Goal: Obtain resource: Download file/media

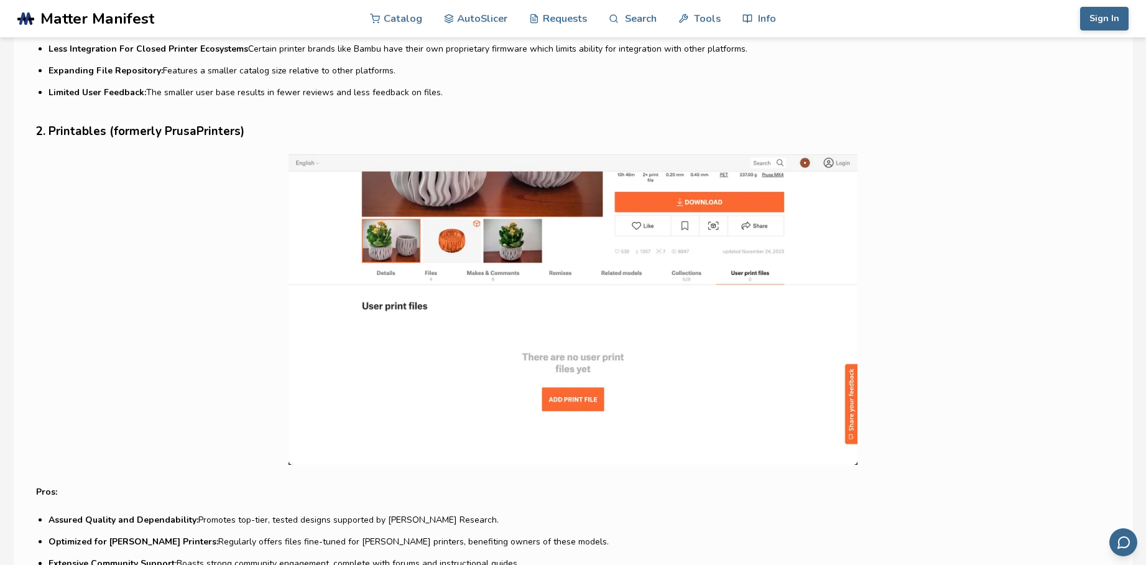
scroll to position [1244, 0]
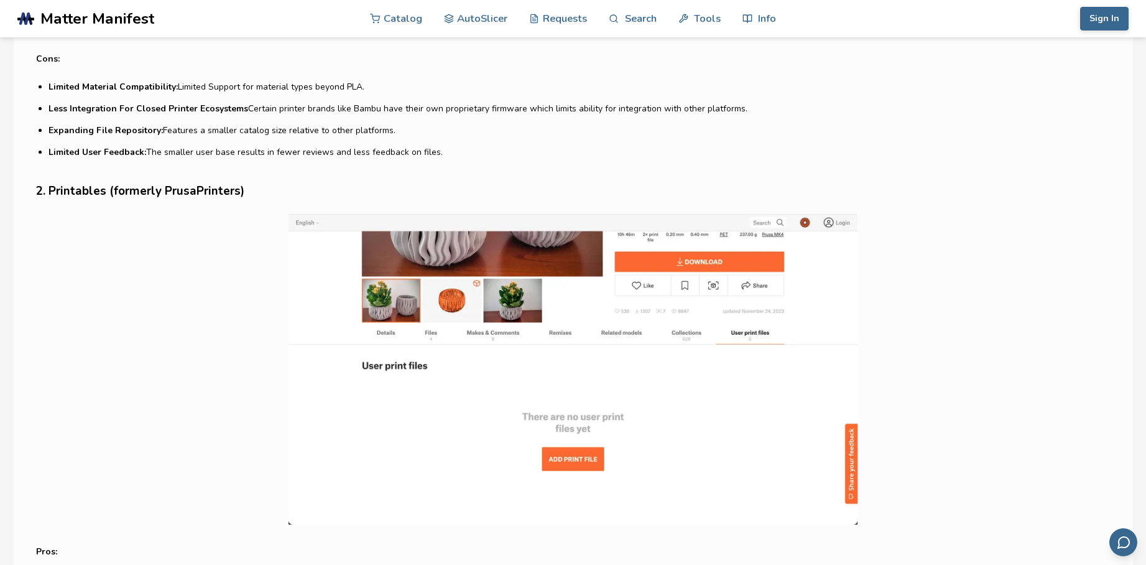
click at [511, 256] on img at bounding box center [573, 368] width 1074 height 311
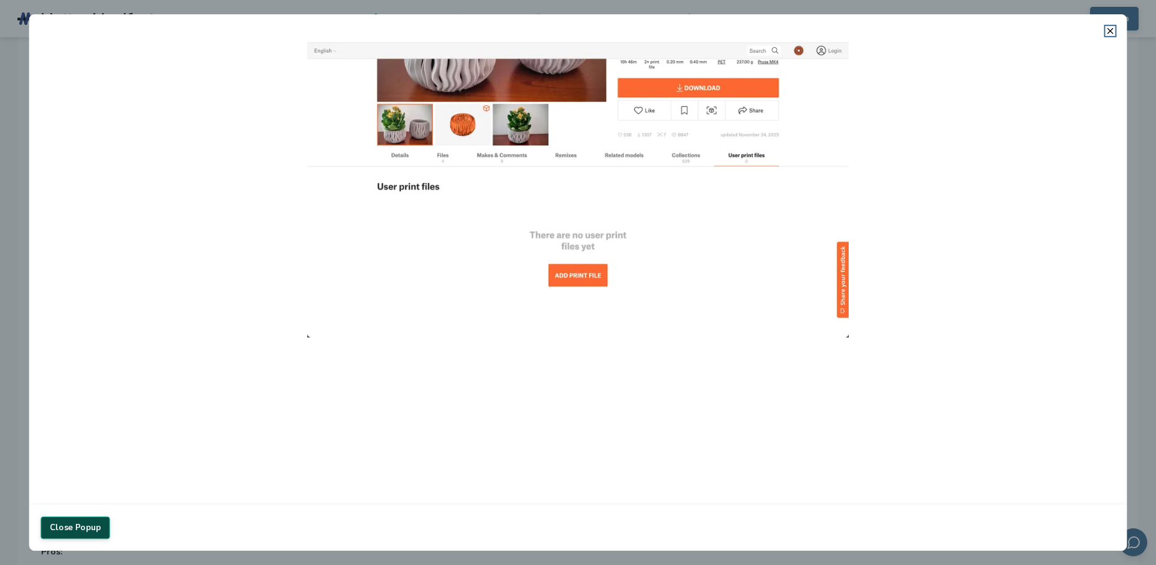
click at [75, 527] on button "Close Popup" at bounding box center [74, 527] width 69 height 22
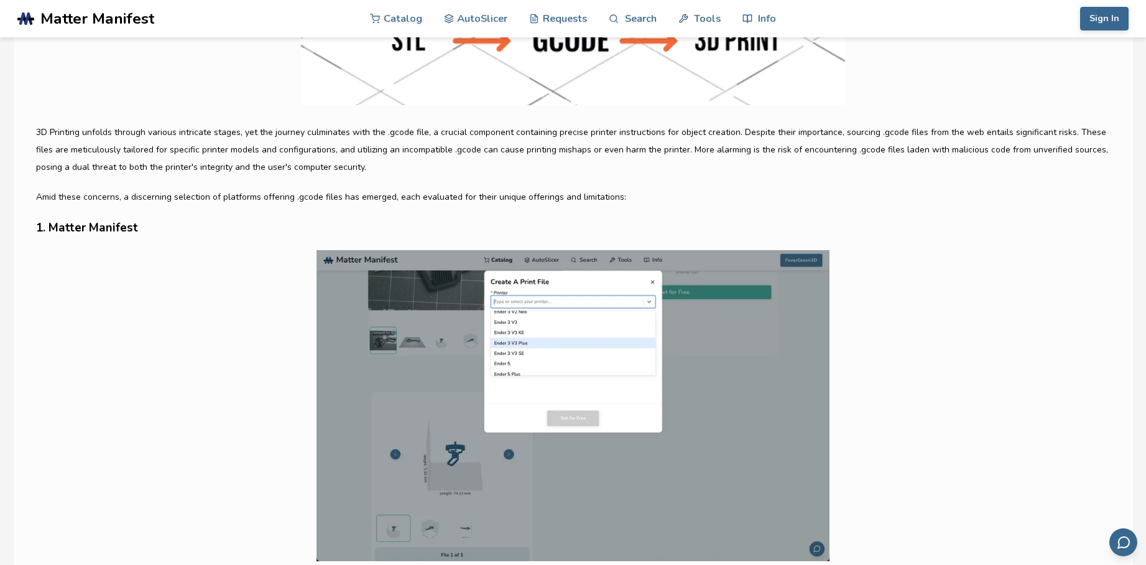
scroll to position [622, 0]
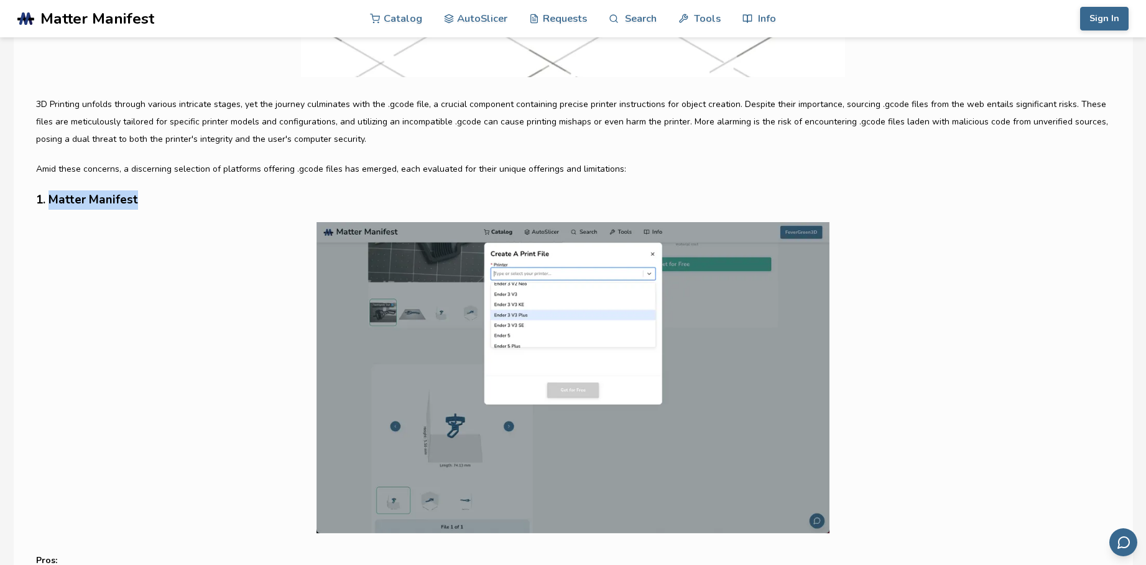
drag, startPoint x: 49, startPoint y: 201, endPoint x: 140, endPoint y: 199, distance: 91.5
click at [140, 199] on h3 "1. Matter Manifest" at bounding box center [573, 199] width 1074 height 19
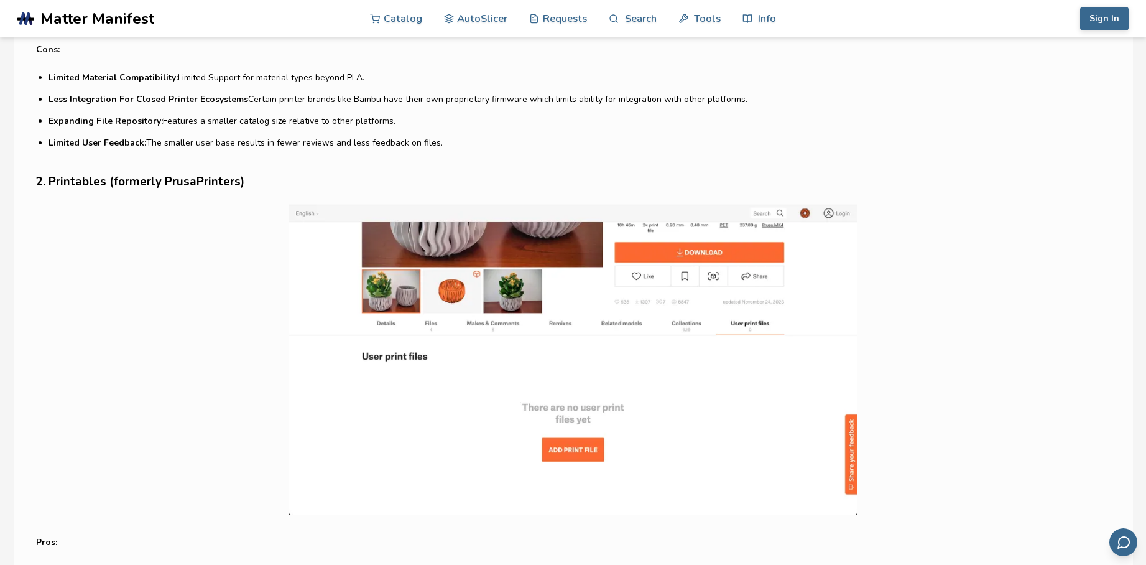
scroll to position [1306, 0]
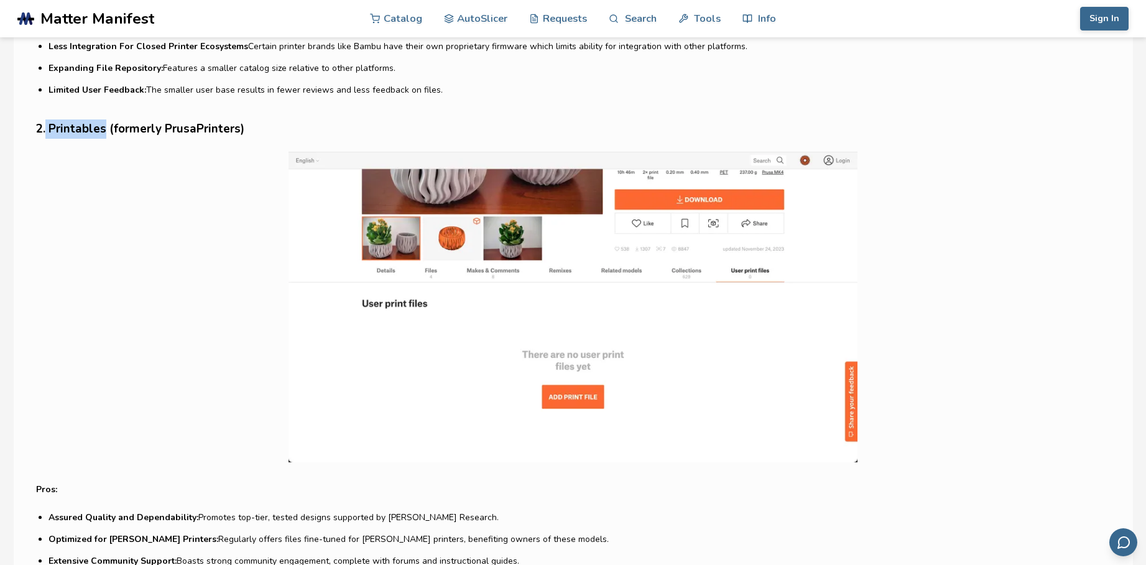
drag, startPoint x: 47, startPoint y: 125, endPoint x: 106, endPoint y: 127, distance: 59.1
click at [106, 127] on h3 "2. Printables (formerly PrusaPrinters)" at bounding box center [573, 128] width 1074 height 19
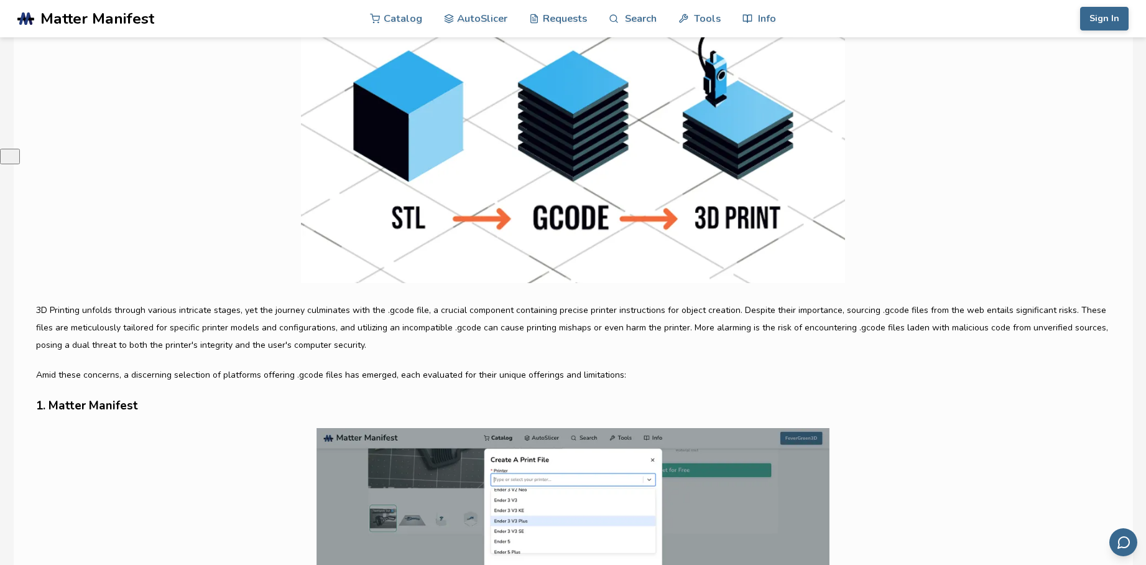
scroll to position [373, 0]
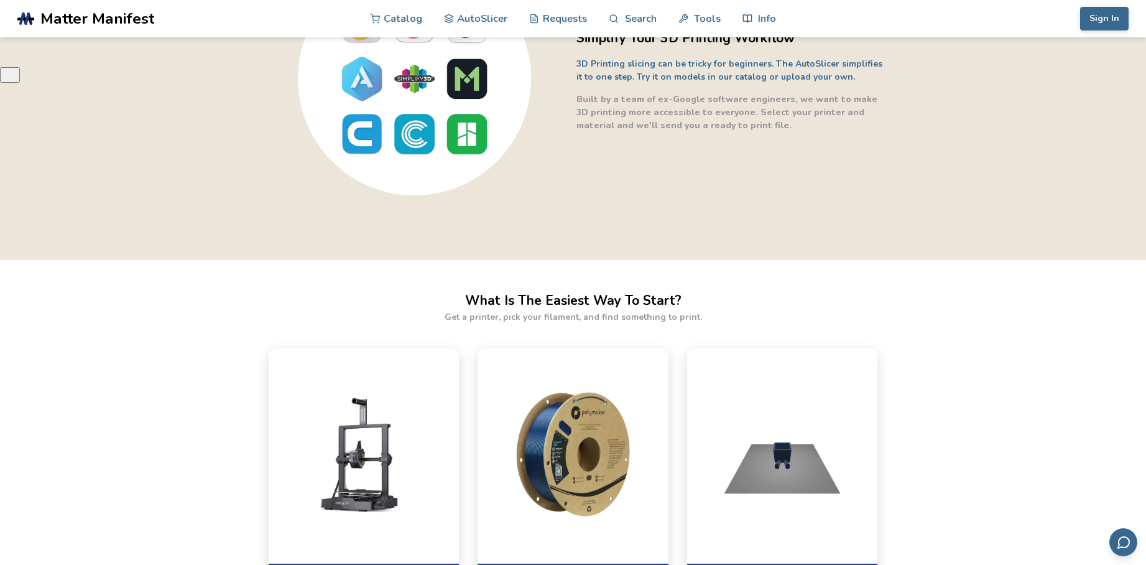
scroll to position [124, 0]
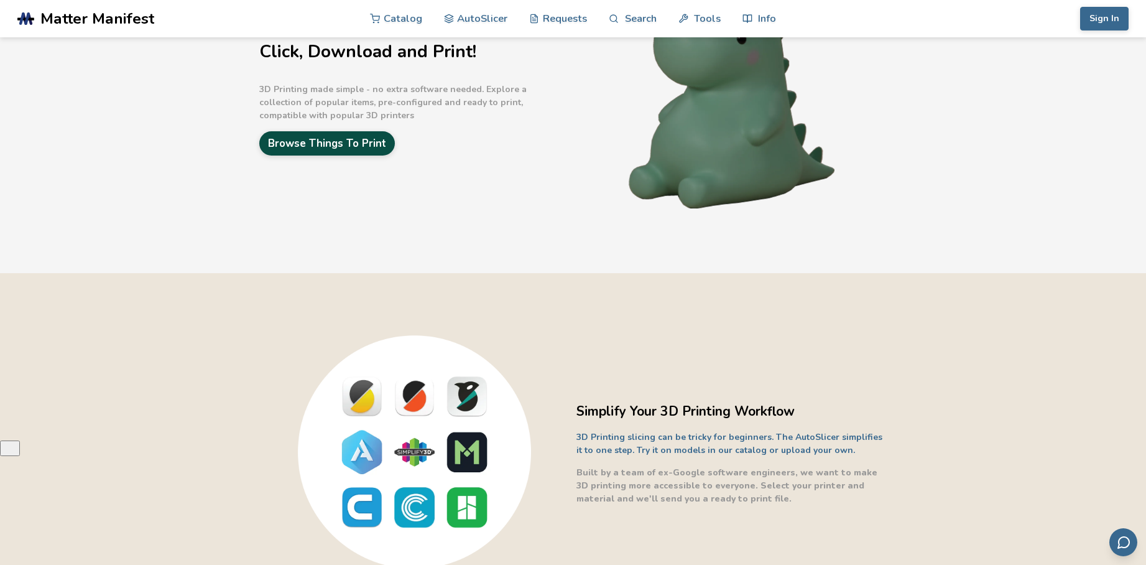
click at [327, 134] on link "Browse Things To Print" at bounding box center [327, 143] width 136 height 24
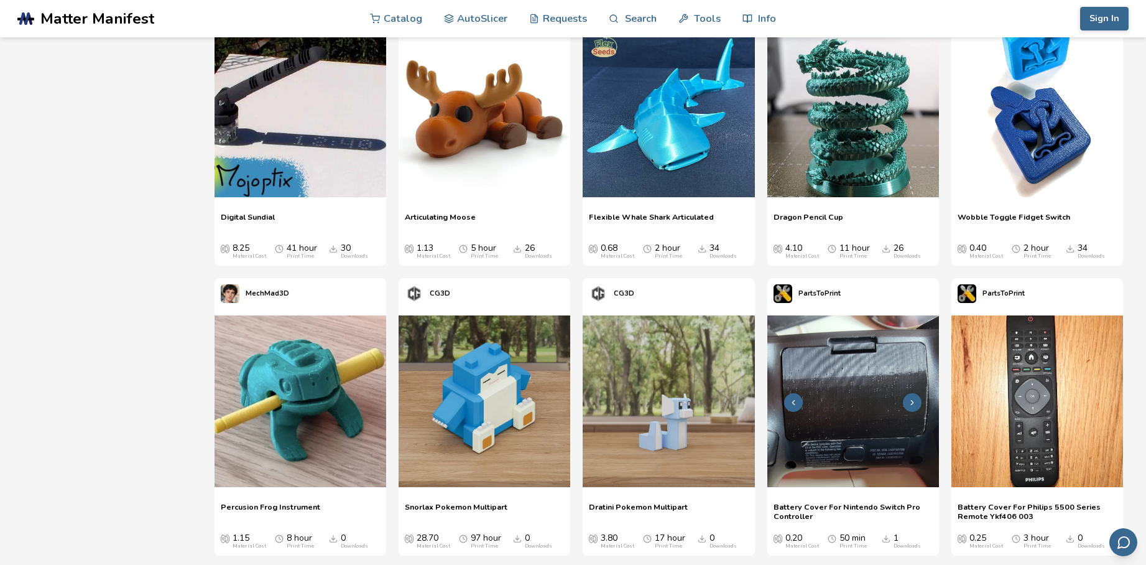
scroll to position [1617, 0]
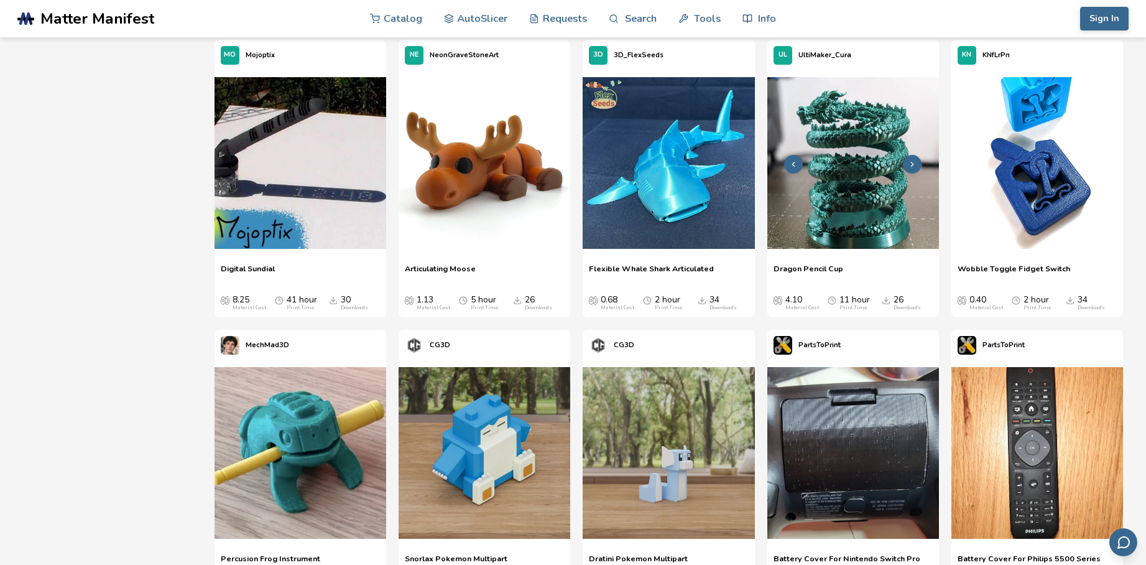
click at [911, 165] on icon at bounding box center [912, 164] width 9 height 9
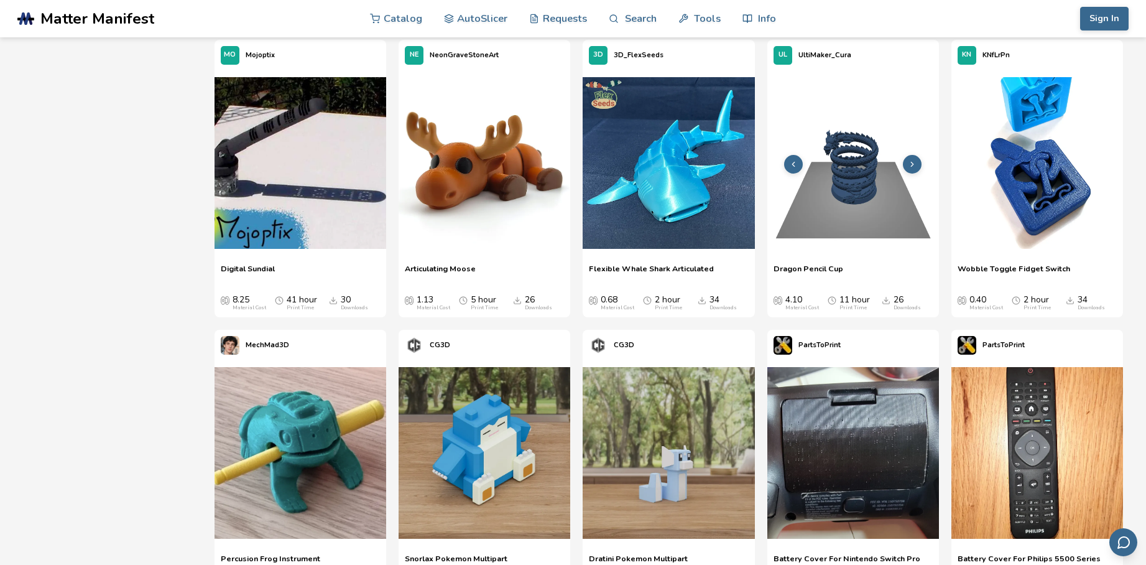
click at [911, 165] on icon at bounding box center [912, 164] width 9 height 9
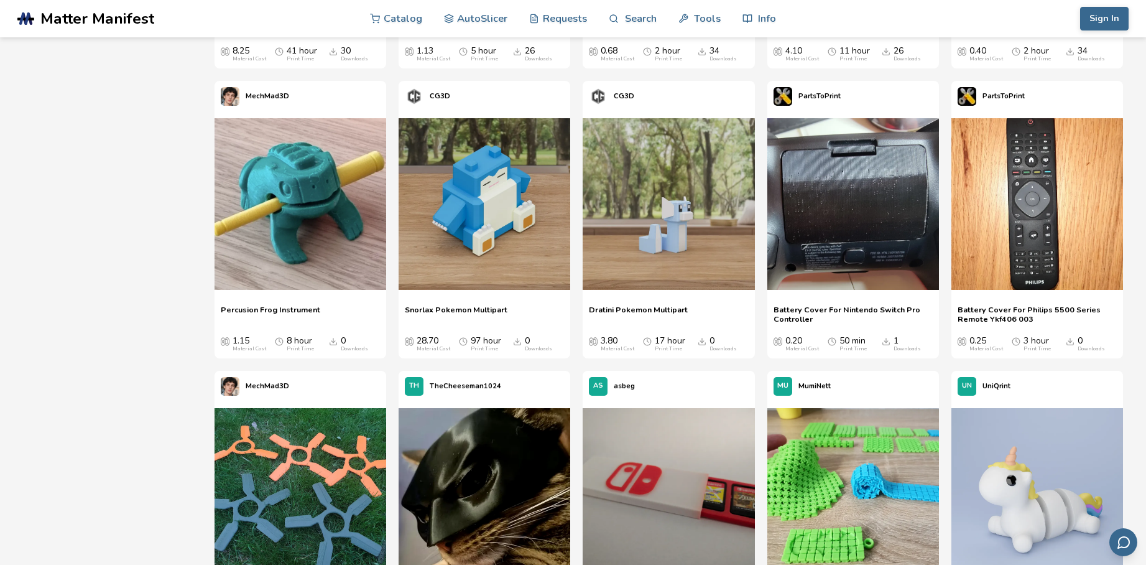
scroll to position [2053, 0]
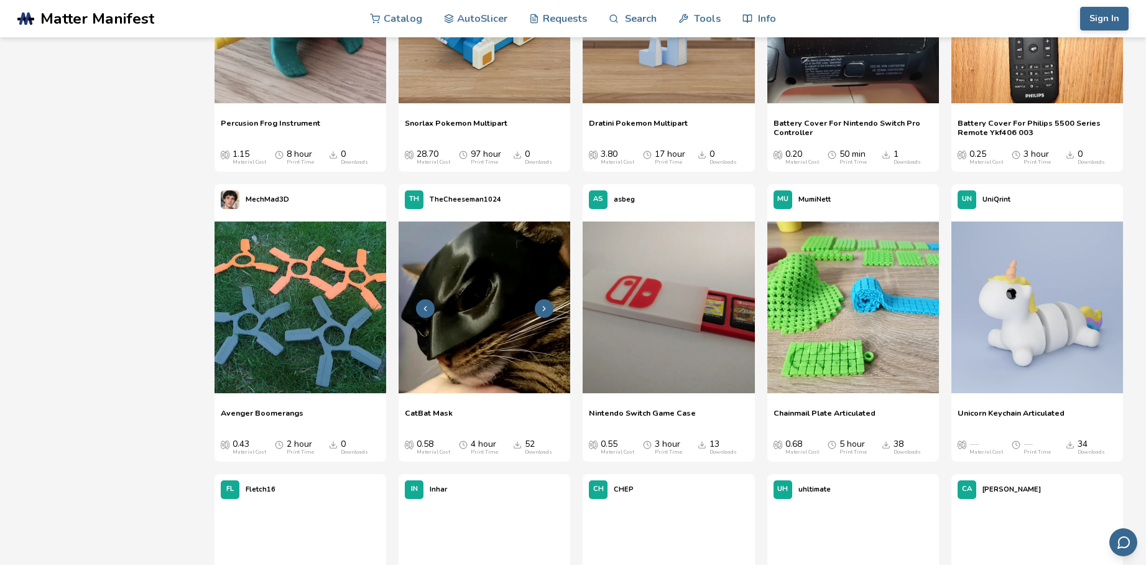
click at [543, 313] on button at bounding box center [544, 308] width 19 height 19
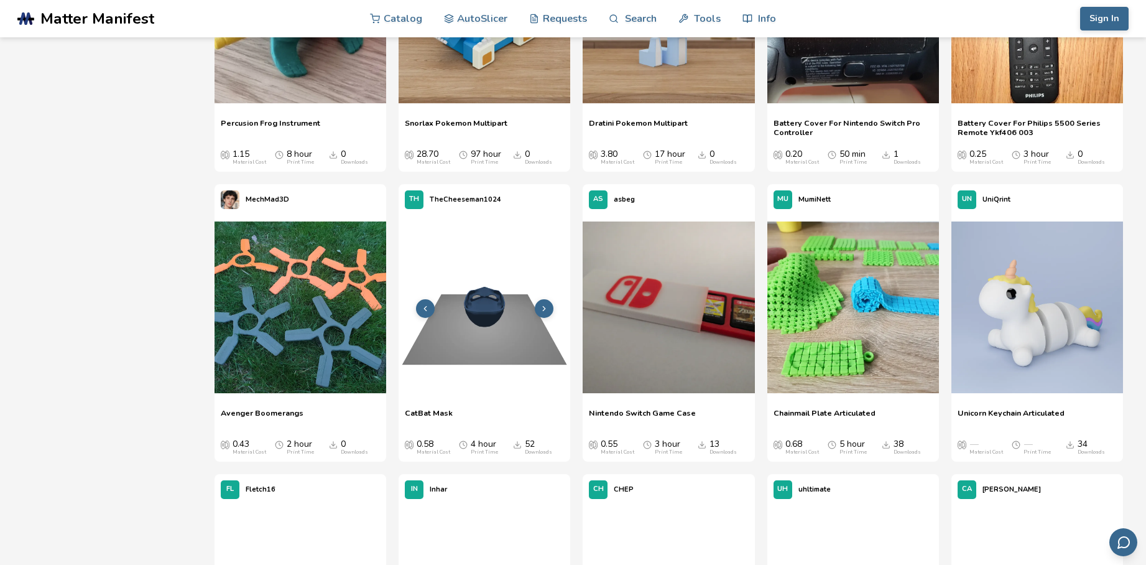
click at [422, 306] on icon at bounding box center [425, 308] width 9 height 9
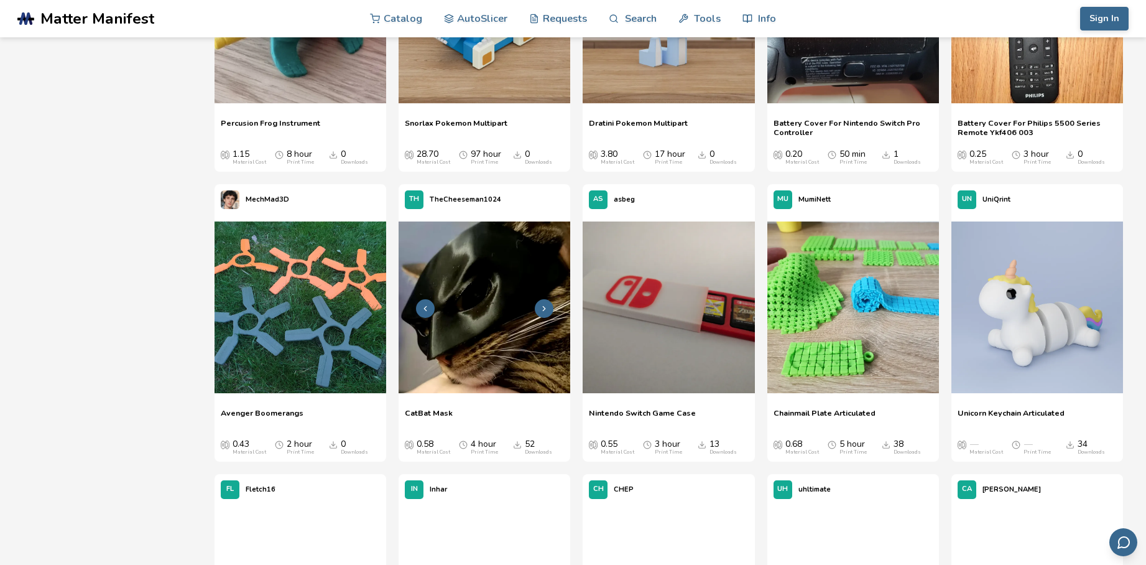
click at [494, 299] on img at bounding box center [485, 307] width 172 height 172
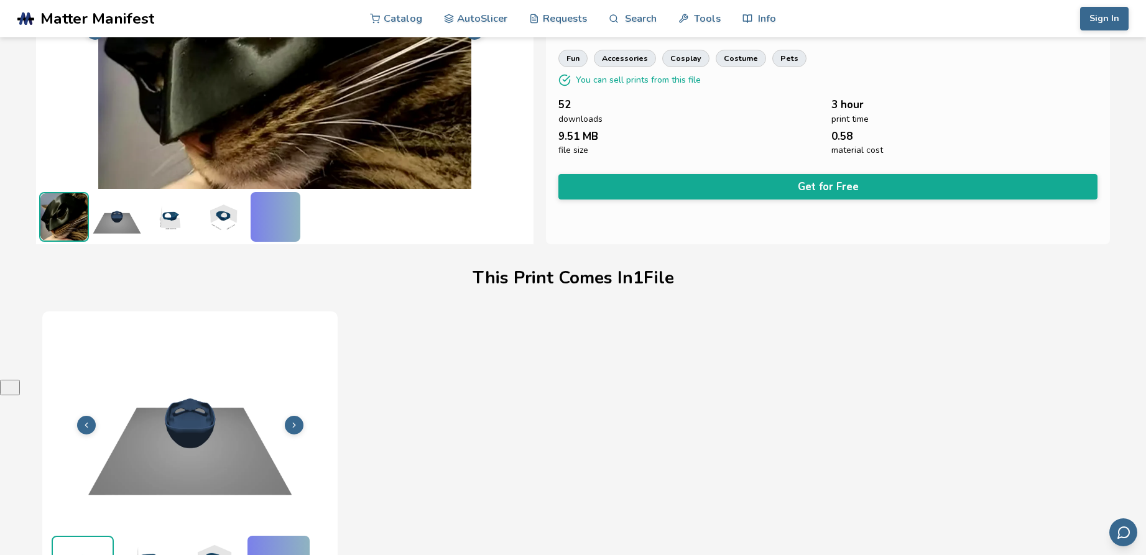
scroll to position [177, 0]
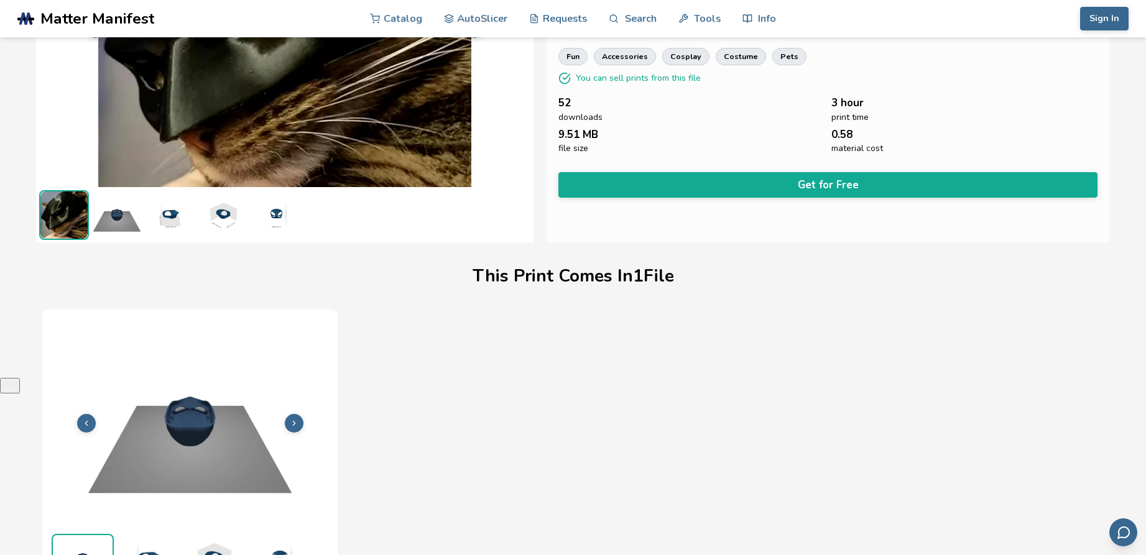
click at [125, 215] on img at bounding box center [117, 215] width 50 height 50
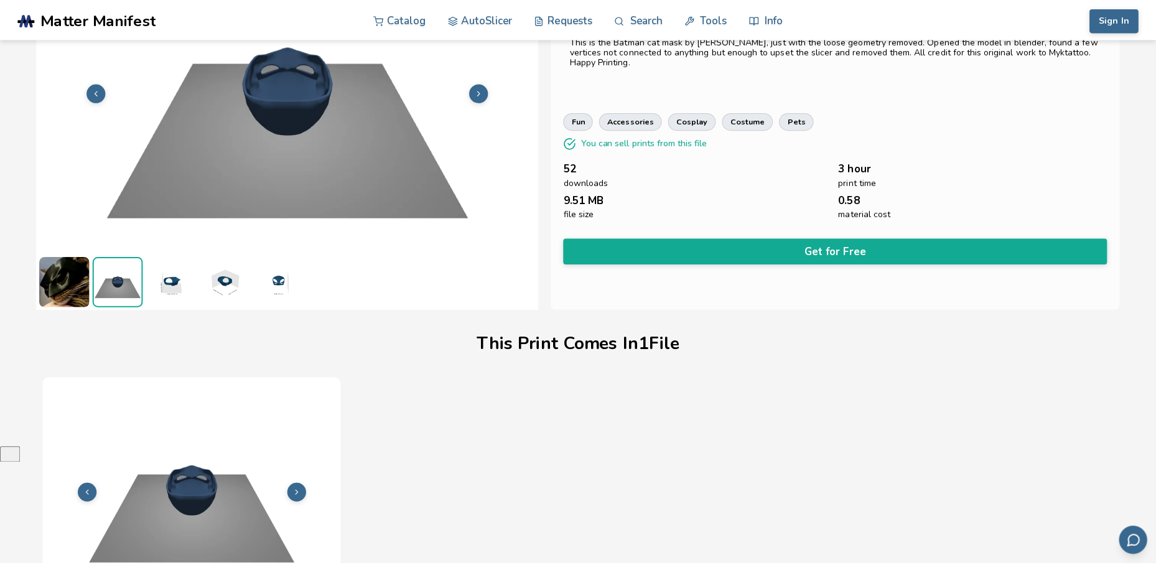
scroll to position [53, 0]
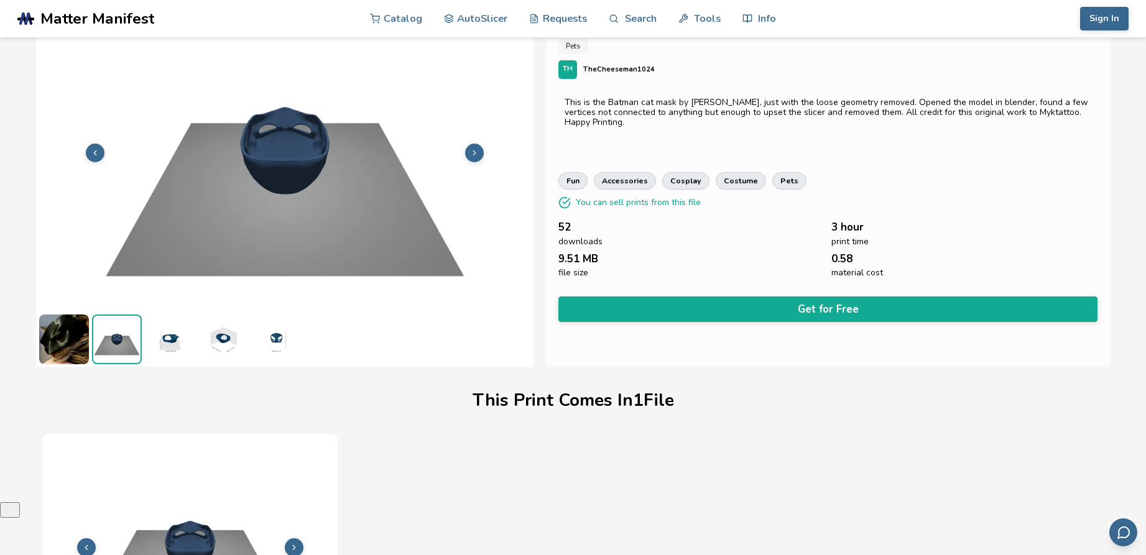
click at [162, 341] on img at bounding box center [170, 340] width 50 height 50
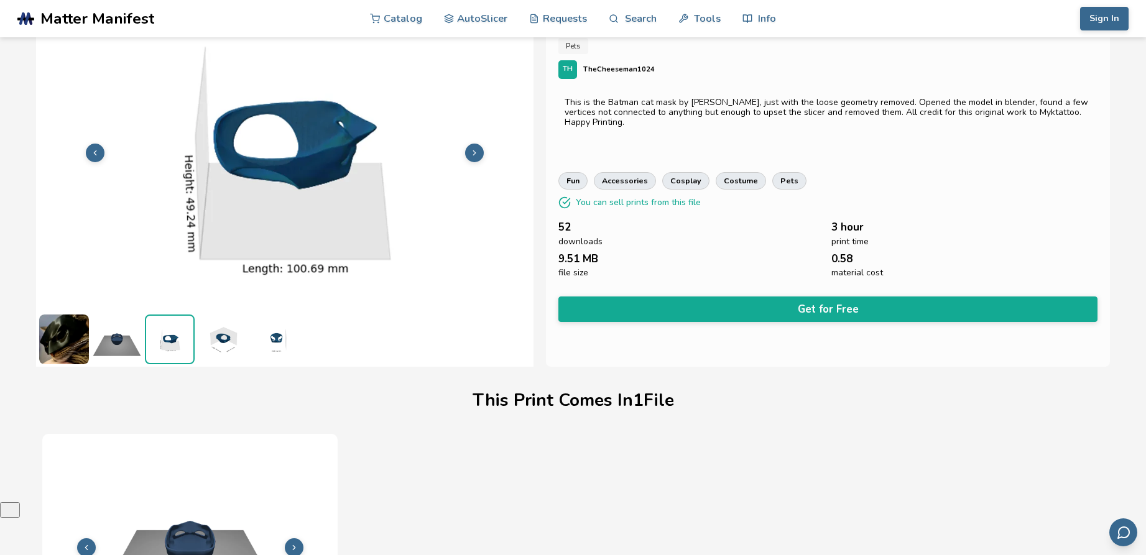
click at [218, 337] on img at bounding box center [223, 340] width 50 height 50
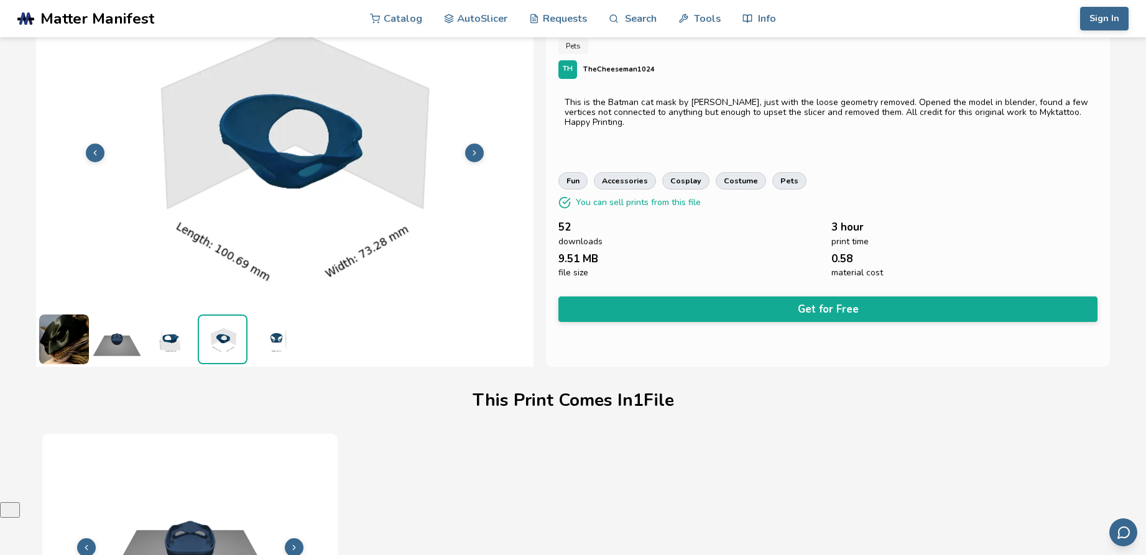
click at [256, 338] on img at bounding box center [276, 340] width 50 height 50
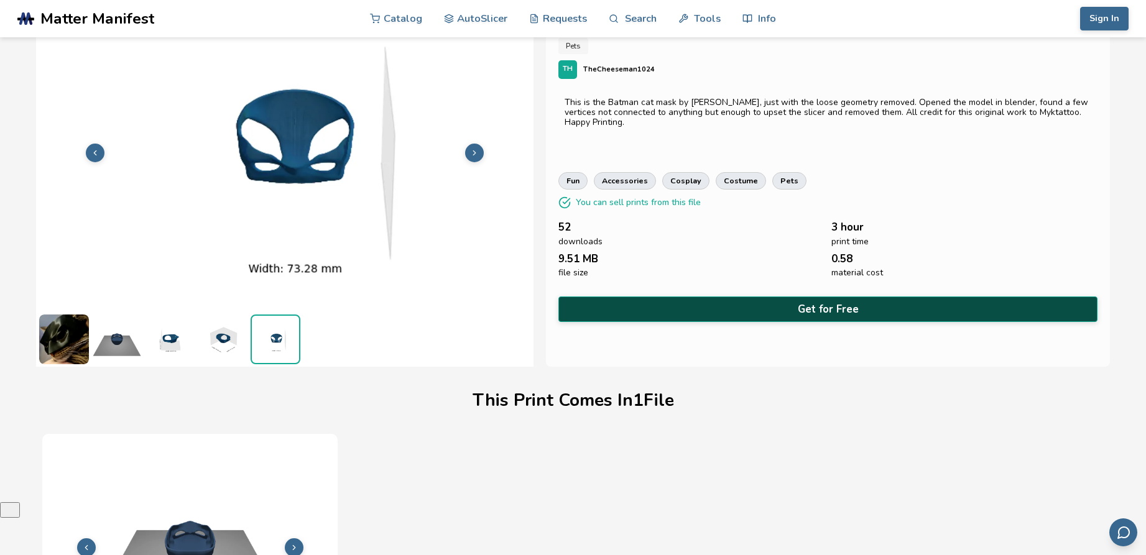
click at [836, 306] on button "Get for Free" at bounding box center [828, 310] width 539 height 26
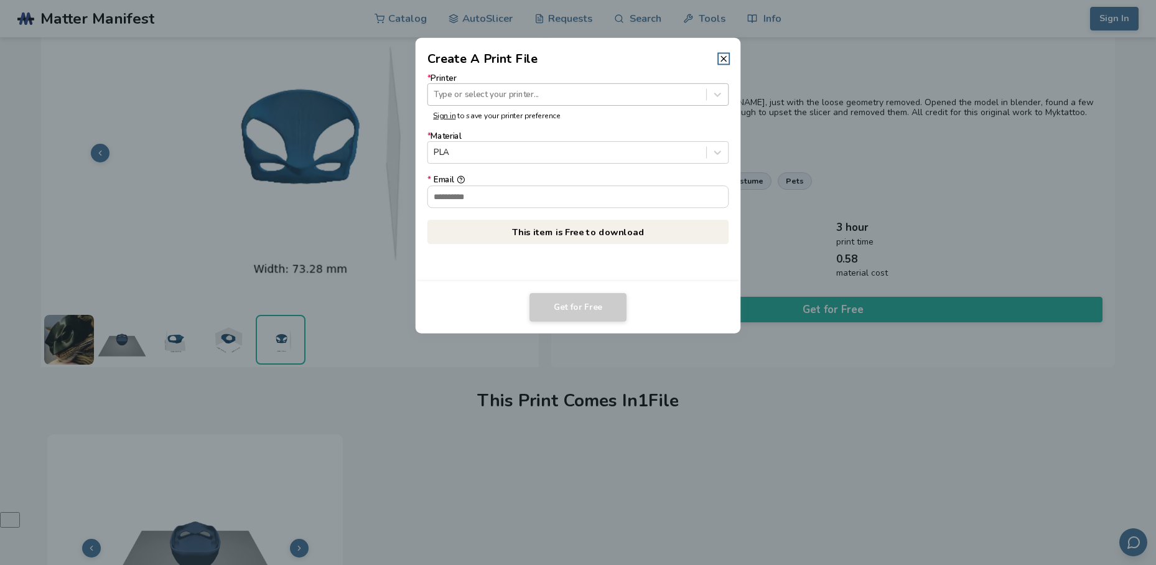
click at [518, 92] on div at bounding box center [567, 94] width 266 height 12
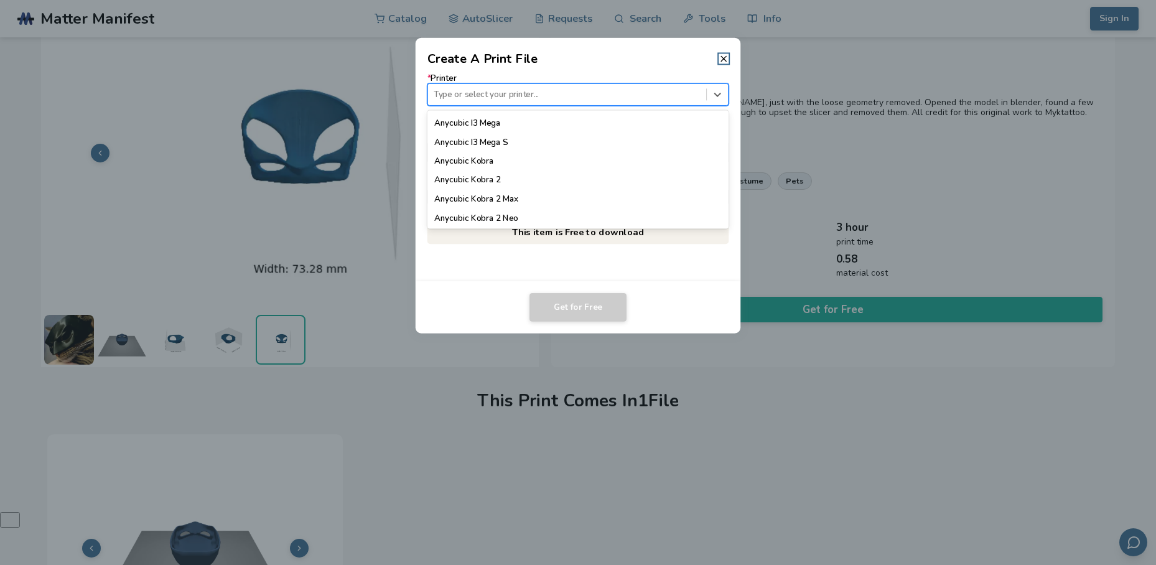
scroll to position [0, 0]
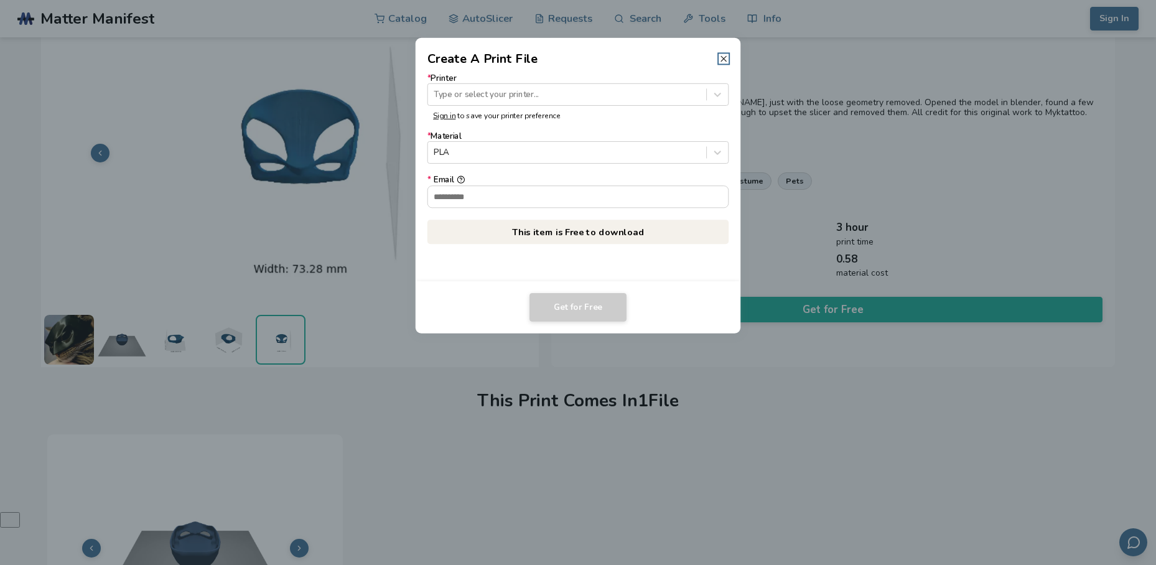
click at [726, 57] on line at bounding box center [723, 58] width 5 height 5
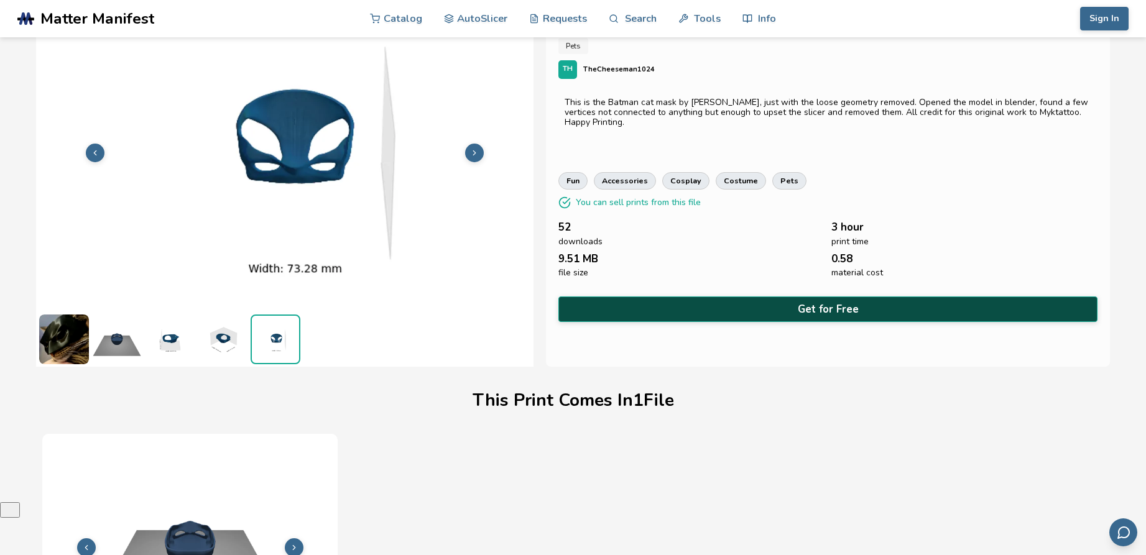
click at [829, 303] on button "Get for Free" at bounding box center [828, 310] width 539 height 26
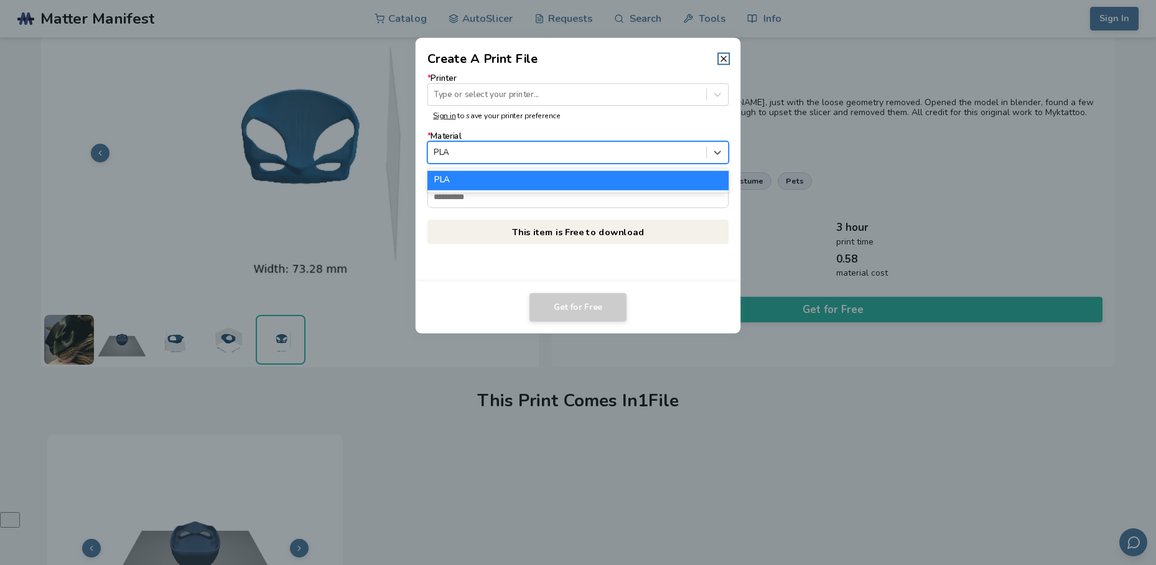
click at [471, 157] on div at bounding box center [567, 153] width 266 height 12
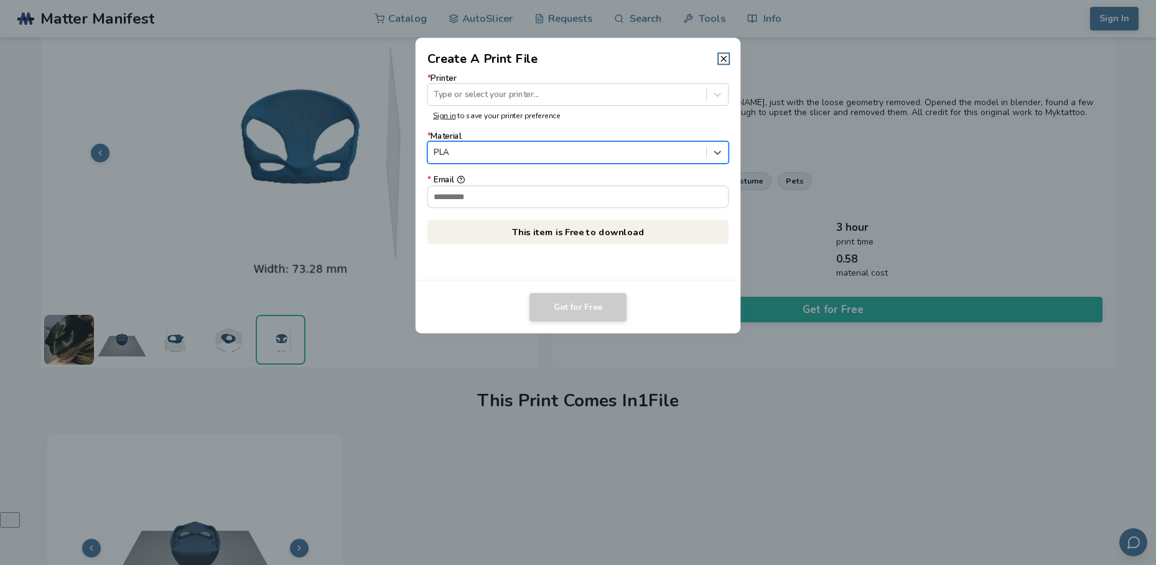
click at [495, 154] on div at bounding box center [567, 153] width 266 height 12
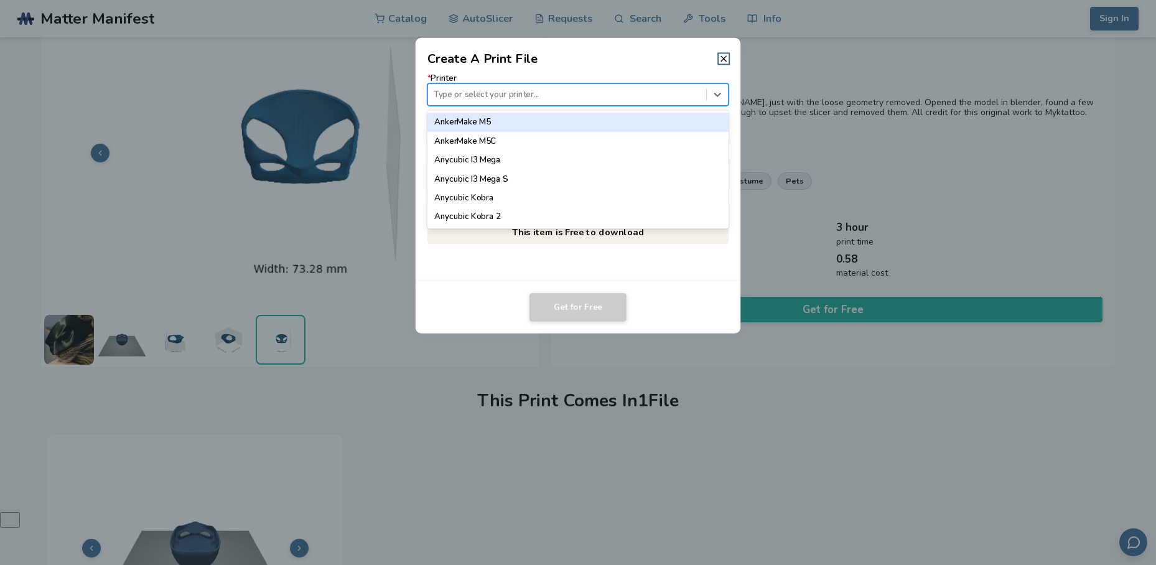
click at [496, 96] on div at bounding box center [567, 94] width 266 height 12
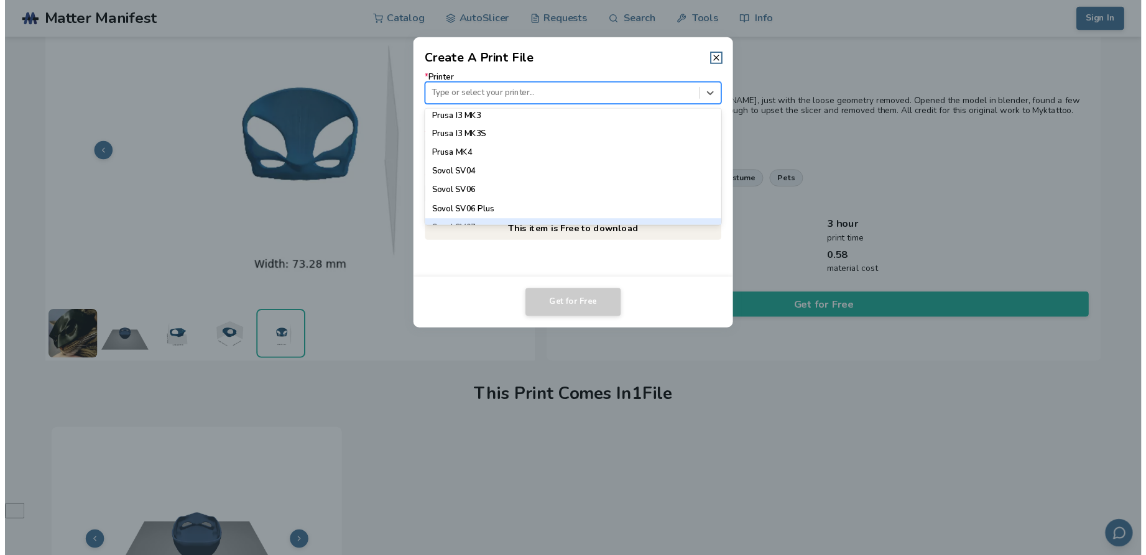
scroll to position [1158, 0]
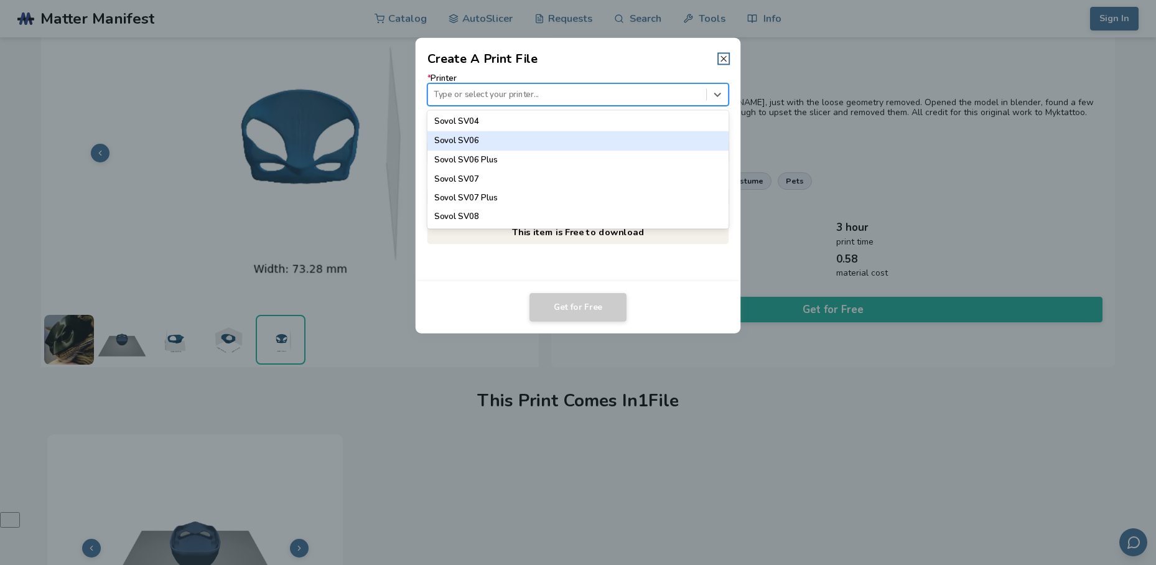
click at [724, 55] on icon at bounding box center [723, 58] width 10 height 10
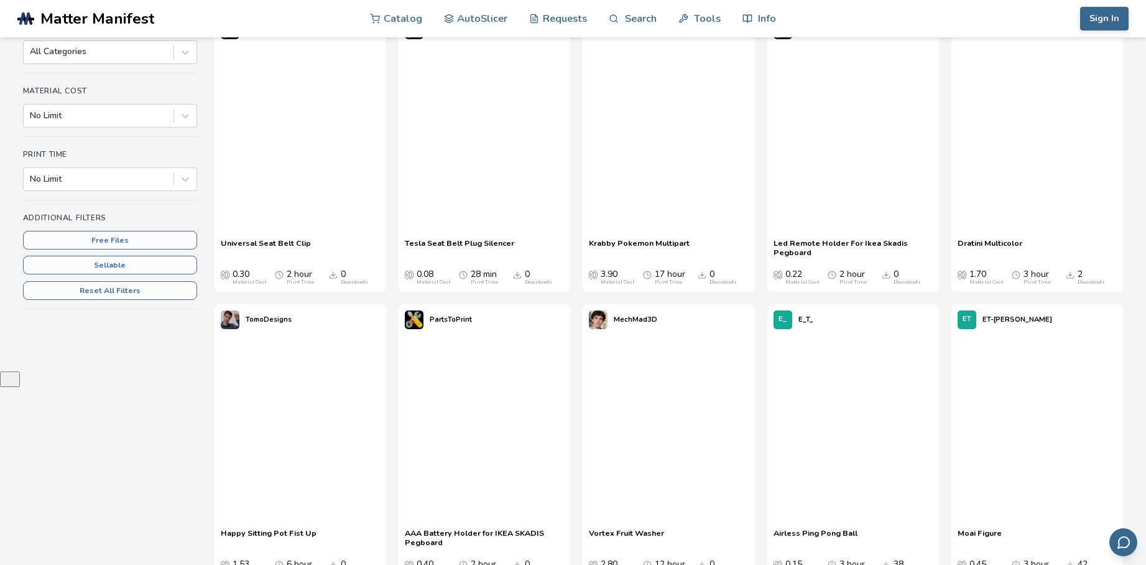
scroll to position [309, 0]
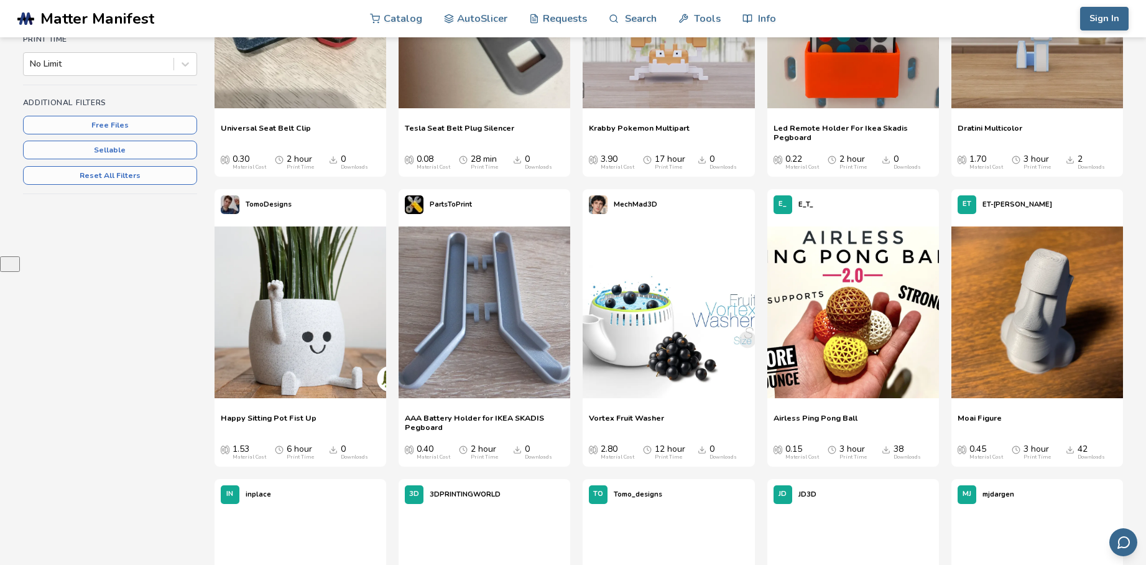
click at [281, 355] on img at bounding box center [301, 312] width 172 height 172
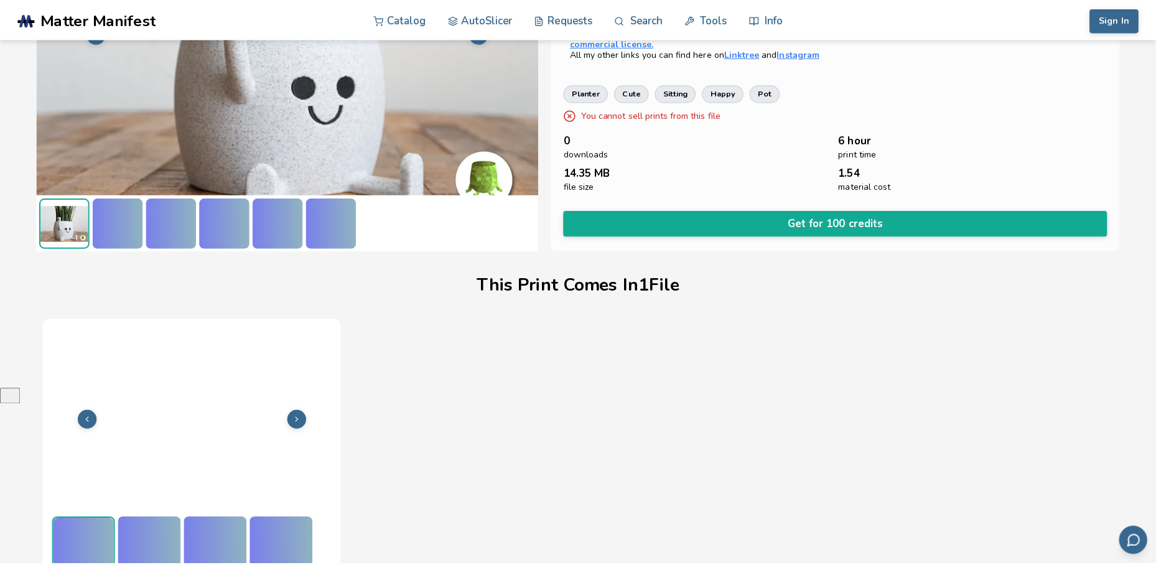
scroll to position [177, 0]
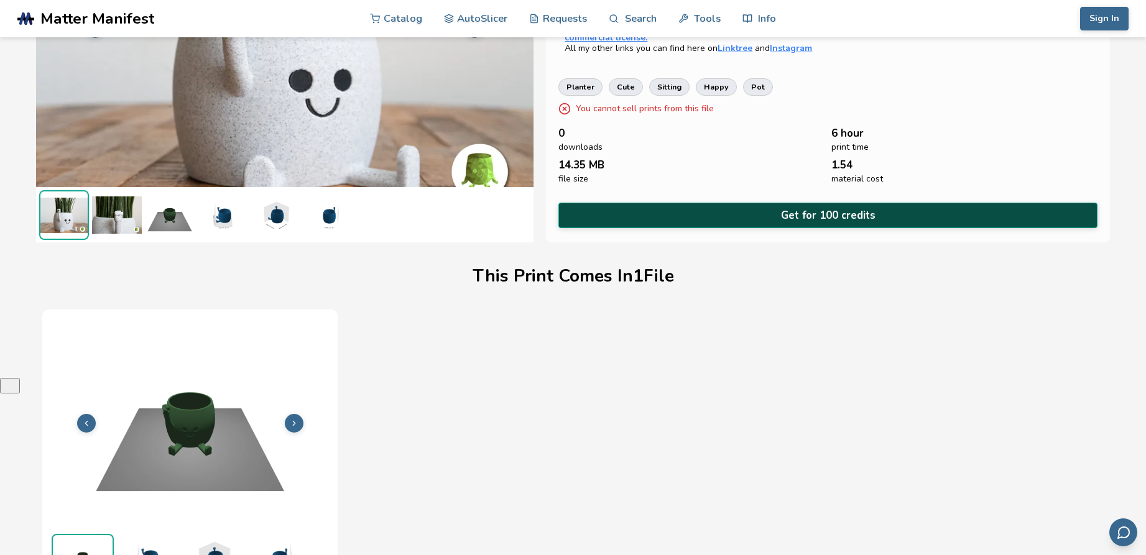
click at [824, 209] on button "Get for 100 credits" at bounding box center [828, 216] width 539 height 26
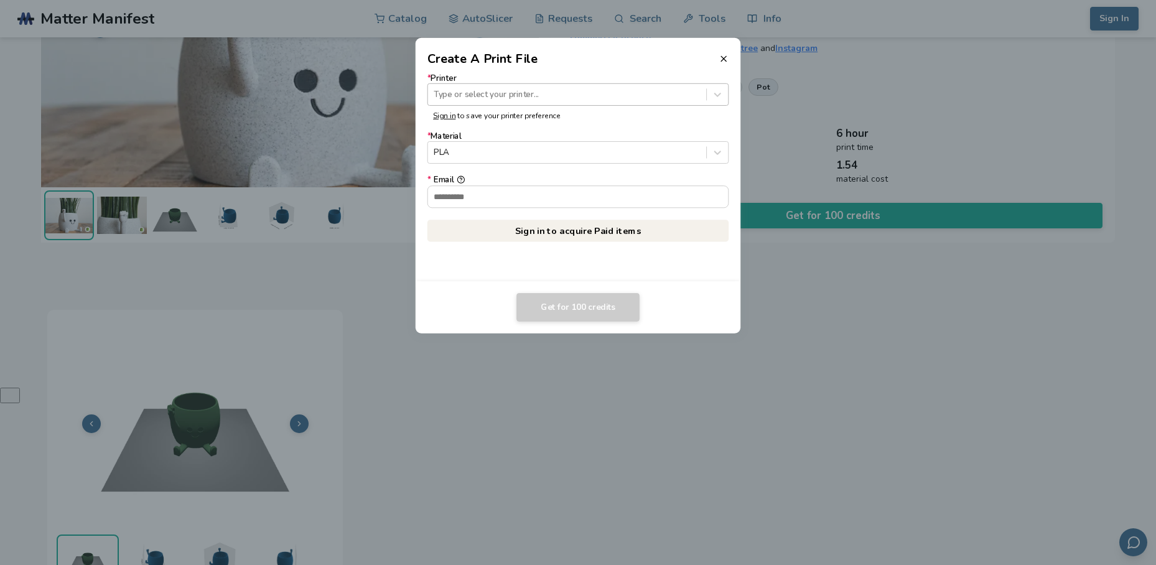
click at [471, 103] on div "Type or select your printer..." at bounding box center [567, 94] width 278 height 17
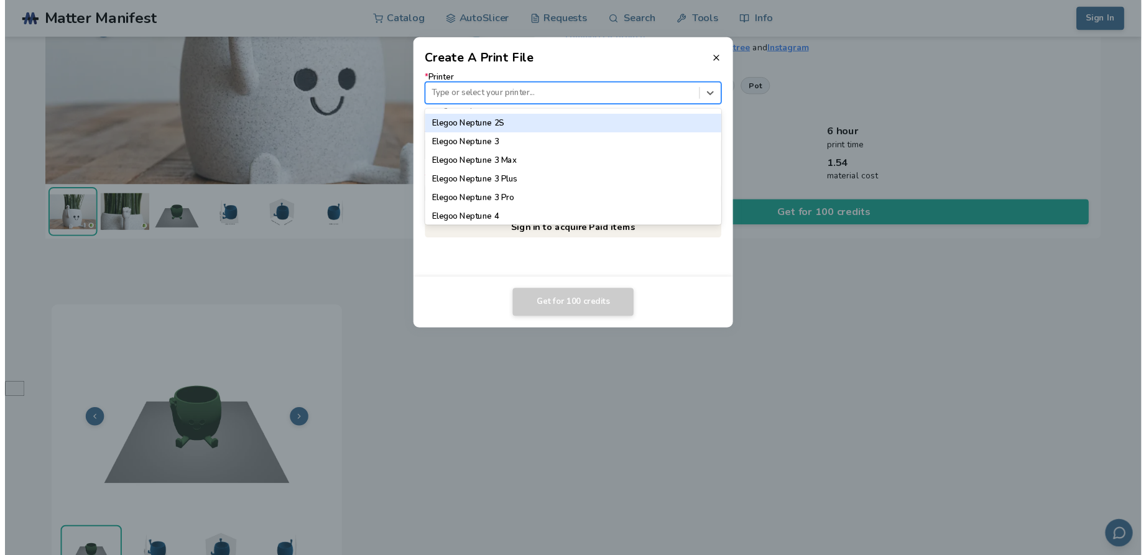
scroll to position [498, 0]
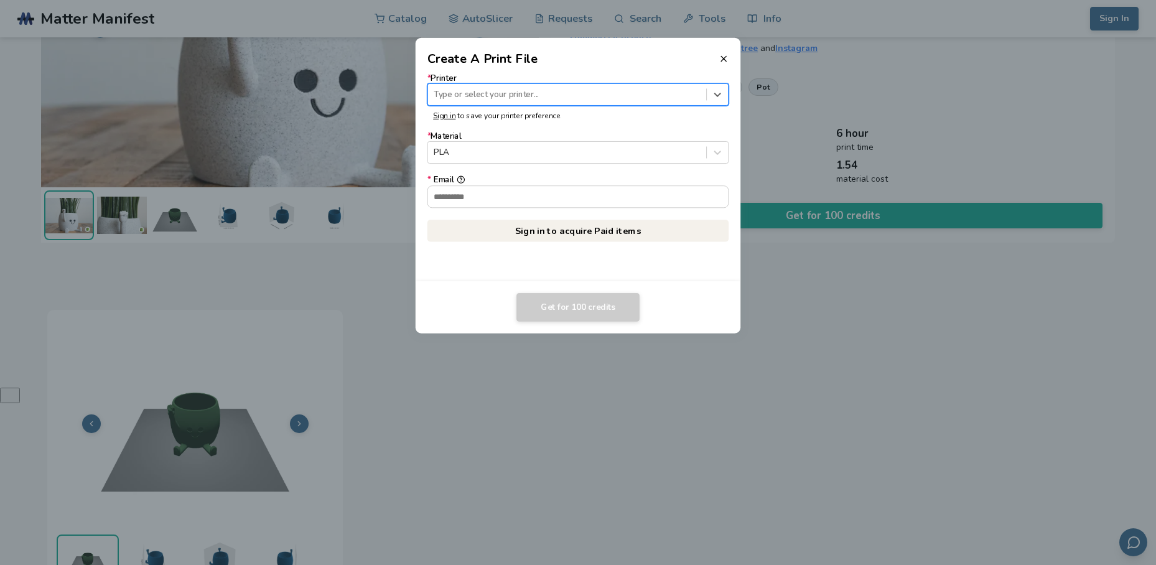
click at [487, 88] on div at bounding box center [567, 94] width 266 height 12
type input "***"
click at [725, 57] on line at bounding box center [723, 58] width 5 height 5
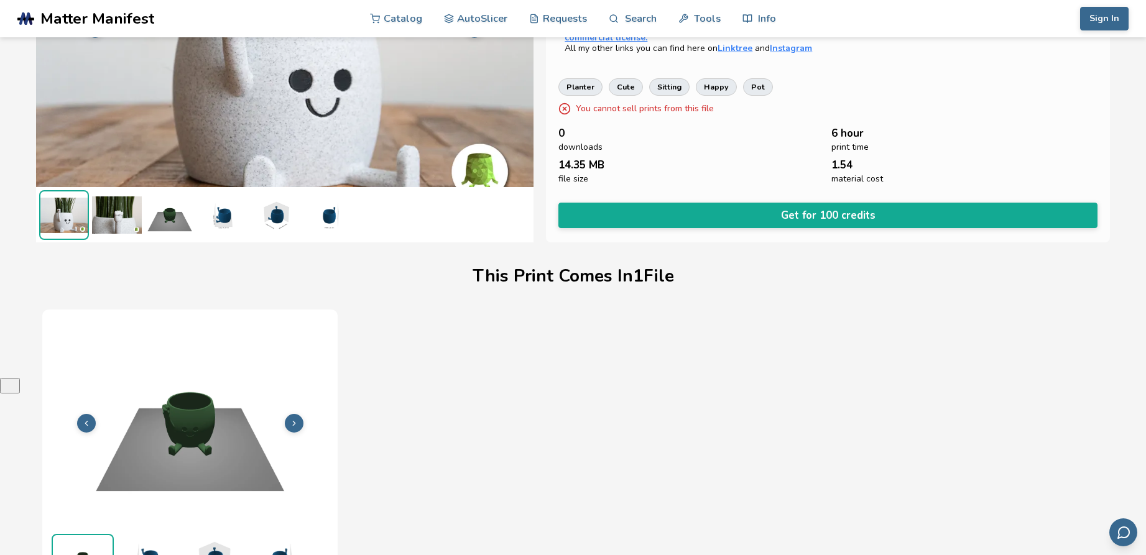
scroll to position [115, 0]
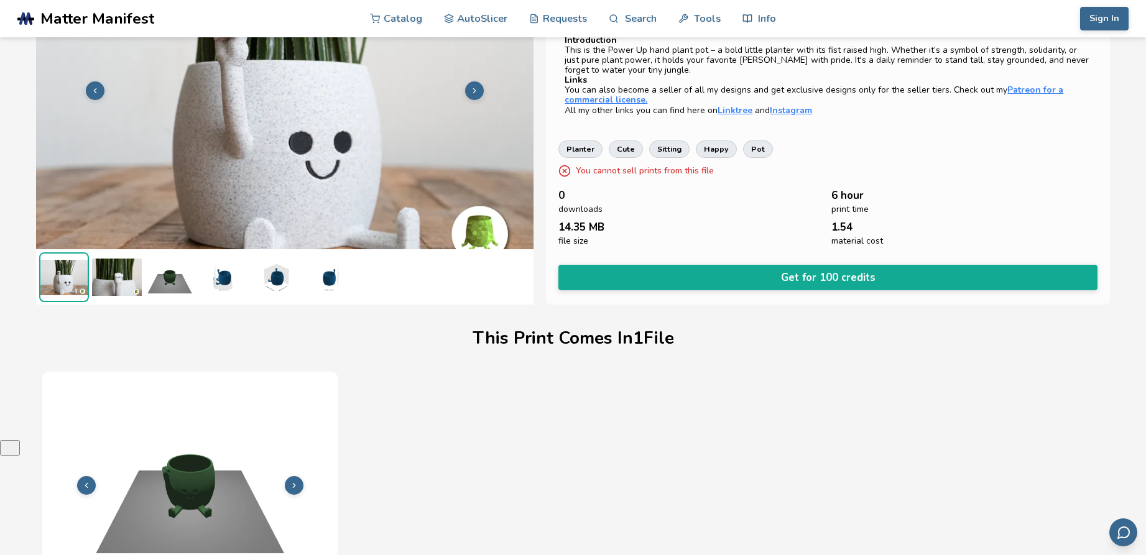
click at [224, 281] on img at bounding box center [223, 278] width 50 height 50
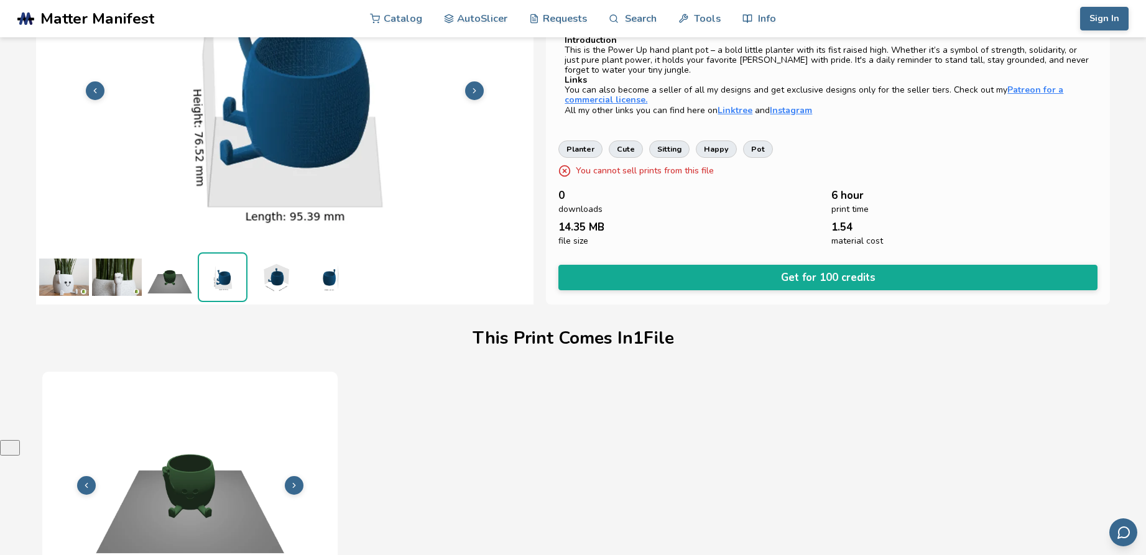
click at [188, 286] on img at bounding box center [170, 278] width 50 height 50
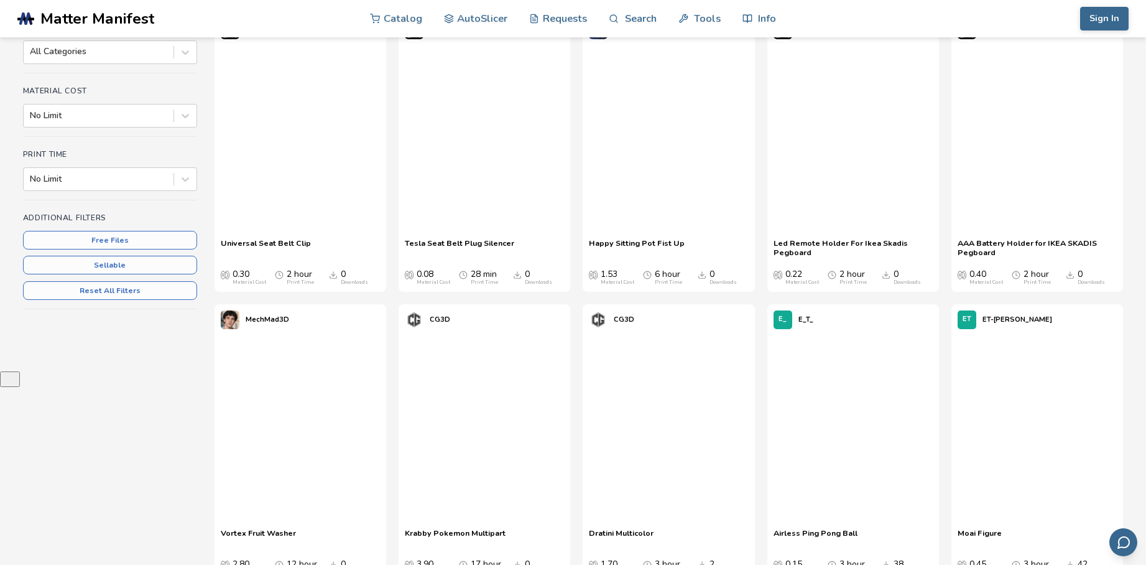
scroll to position [309, 0]
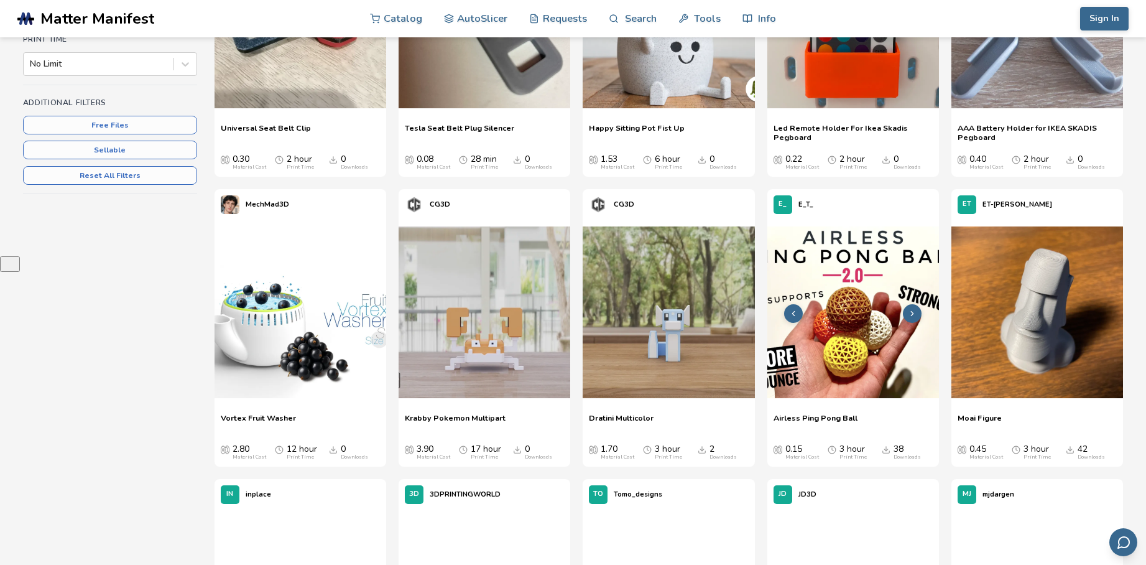
click at [890, 336] on img at bounding box center [854, 312] width 172 height 172
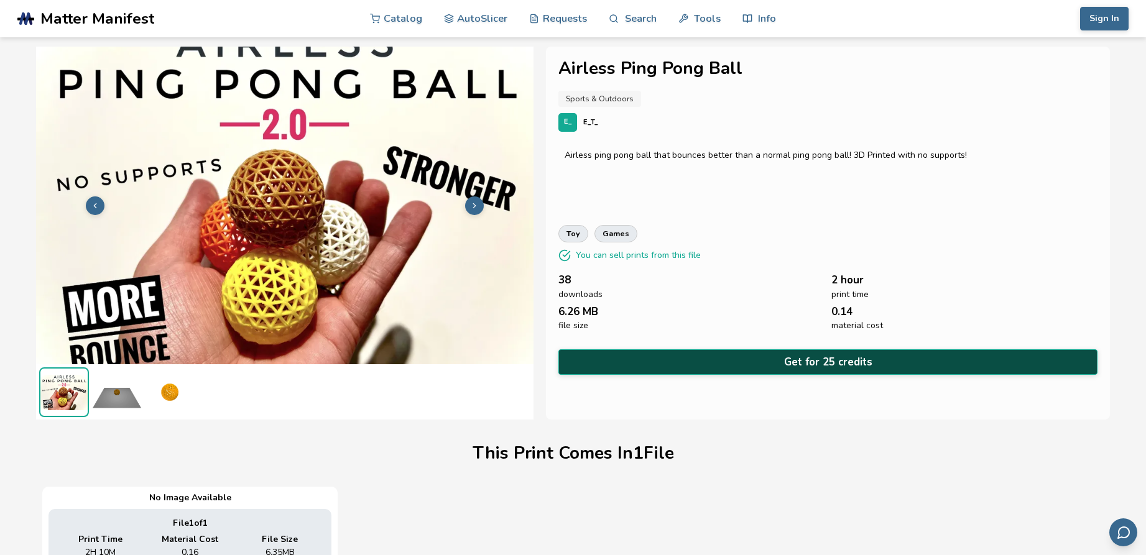
click at [843, 360] on button "Get for 25 credits" at bounding box center [828, 363] width 539 height 26
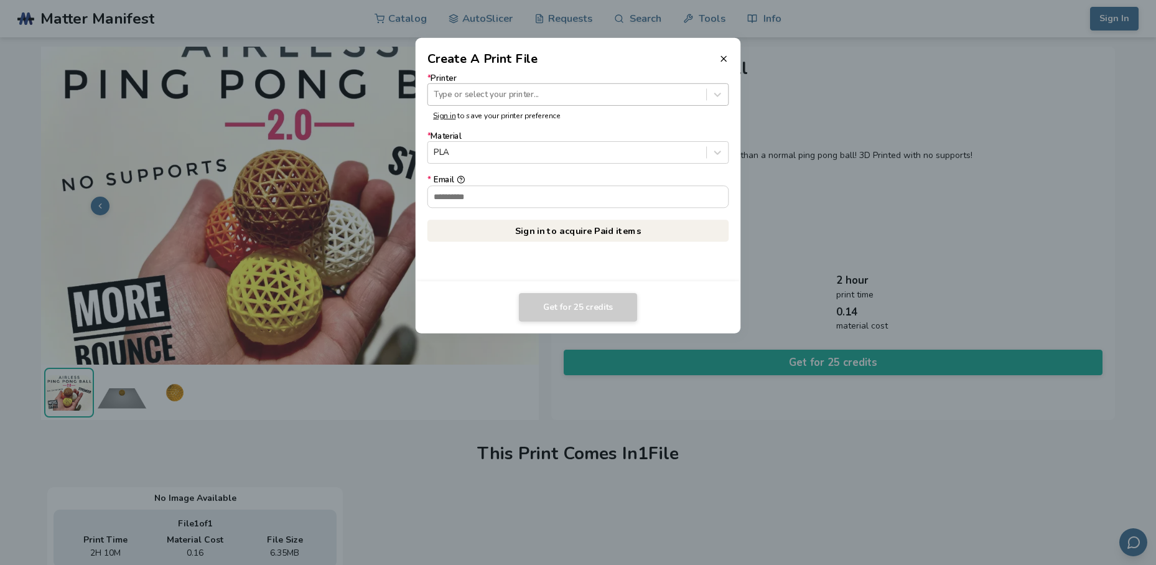
click at [493, 101] on div "Type or select your printer..." at bounding box center [567, 94] width 278 height 17
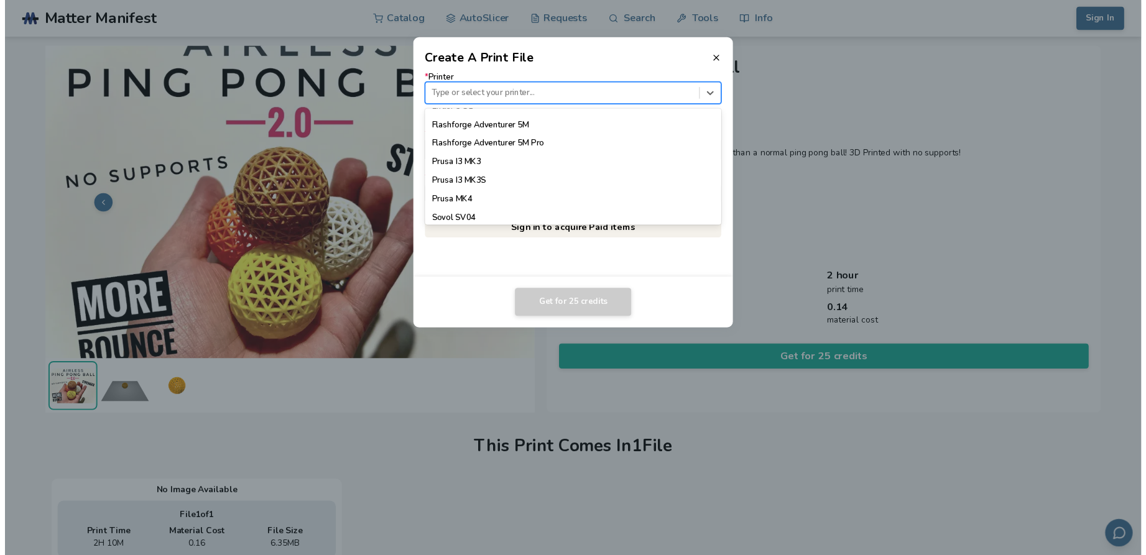
scroll to position [1034, 0]
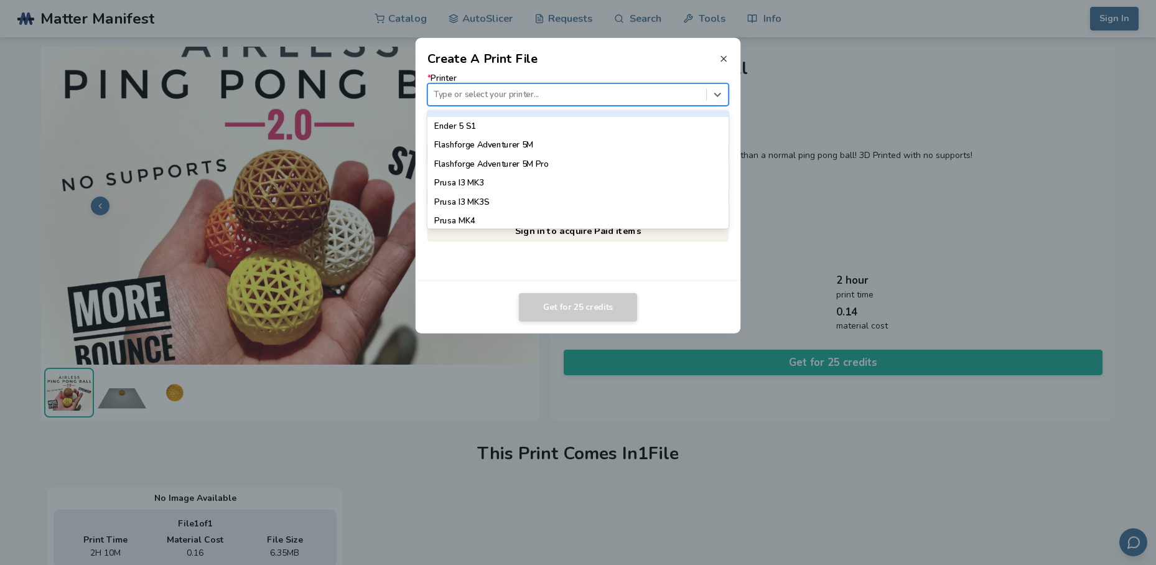
click at [726, 55] on icon at bounding box center [723, 58] width 10 height 10
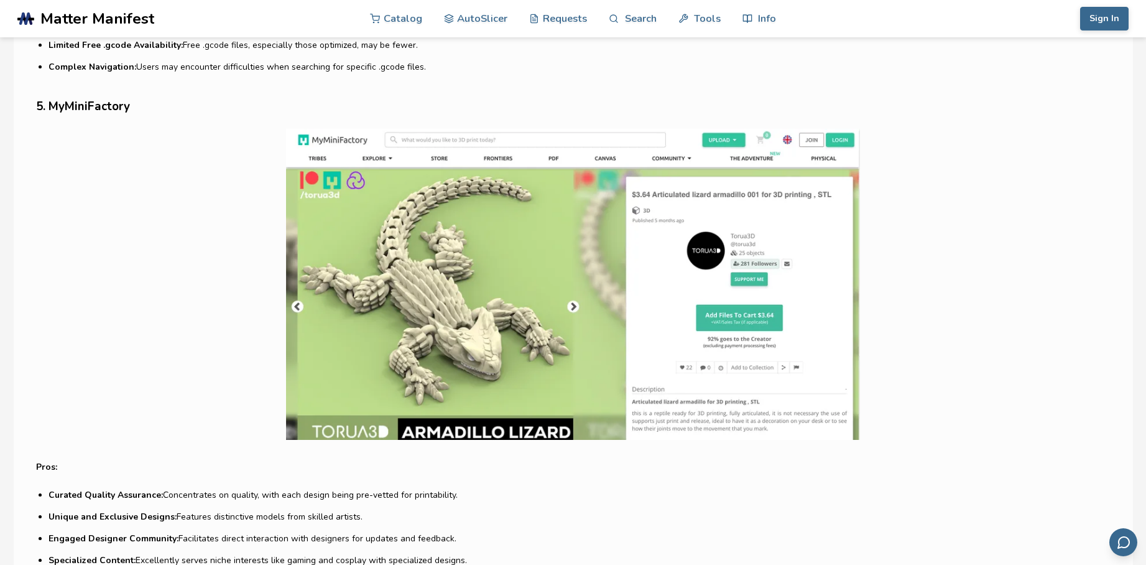
scroll to position [3172, 0]
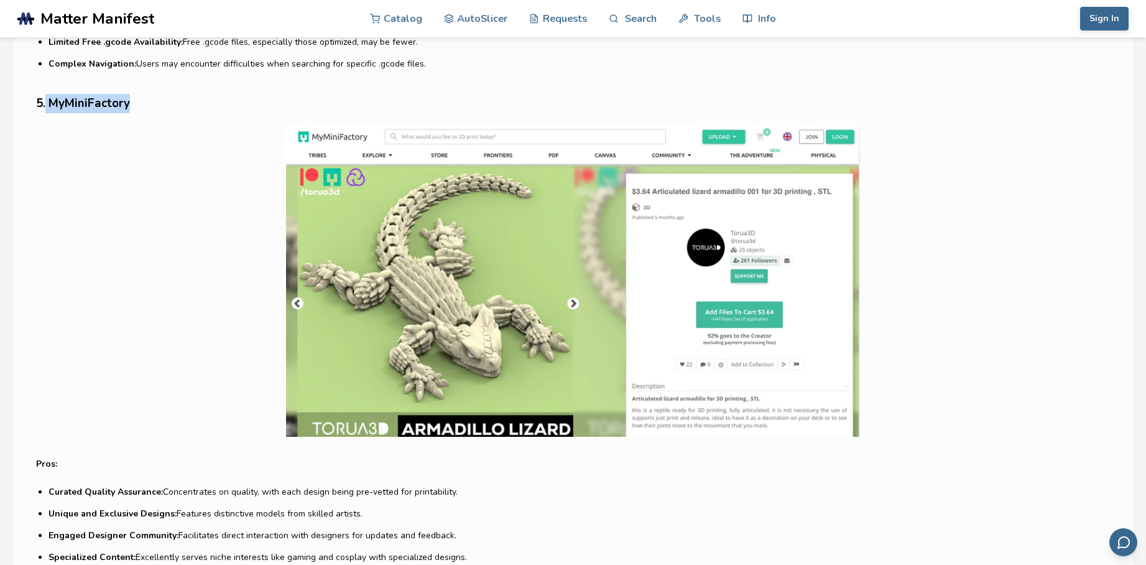
drag, startPoint x: 134, startPoint y: 102, endPoint x: 47, endPoint y: 109, distance: 87.4
click at [47, 109] on h3 "5. MyMiniFactory" at bounding box center [573, 103] width 1074 height 19
